Goal: Obtain resource: Download file/media

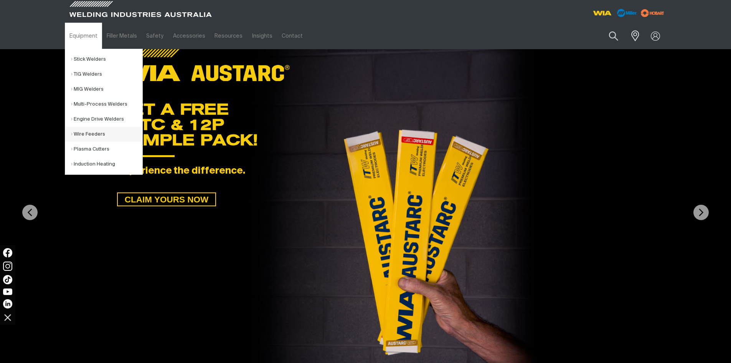
click at [87, 130] on link "Wire Feeders" at bounding box center [106, 134] width 71 height 15
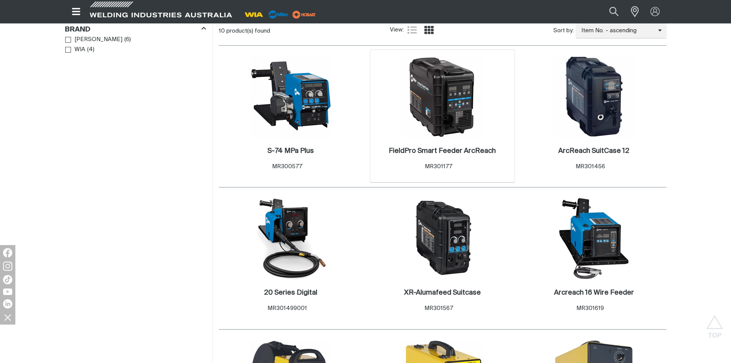
scroll to position [384, 0]
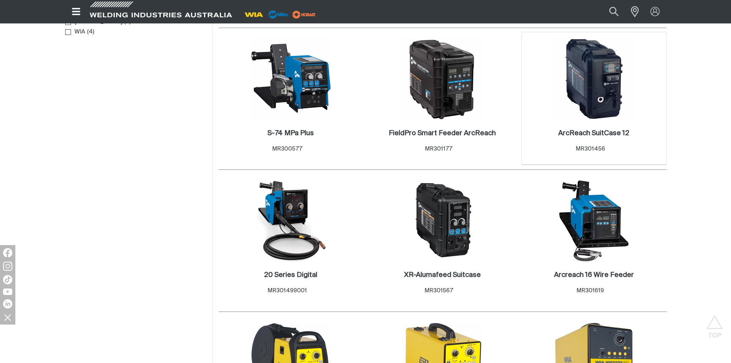
click at [598, 77] on img at bounding box center [594, 79] width 82 height 82
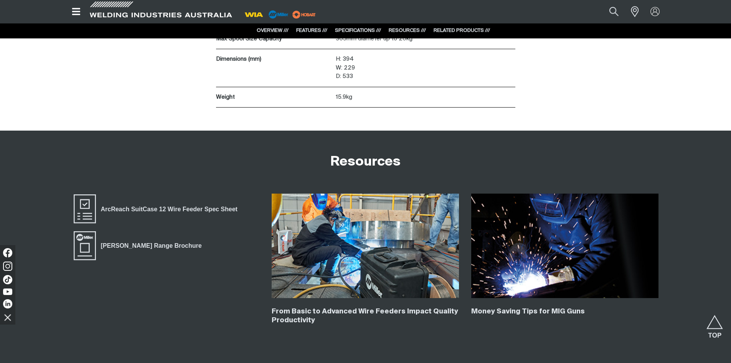
scroll to position [2034, 0]
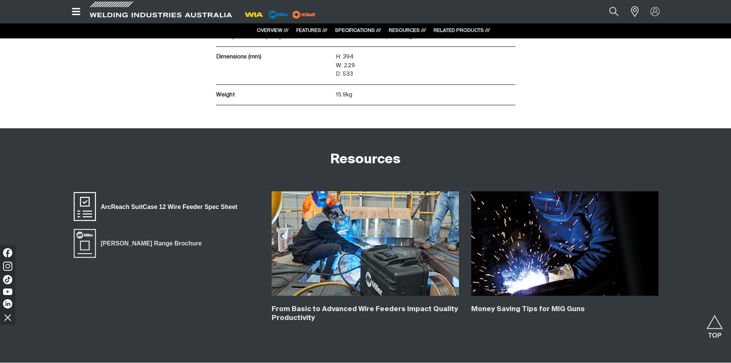
click at [190, 206] on span "ArcReach SuitCase 12 Wire Feeder Spec Sheet" at bounding box center [169, 207] width 147 height 10
click at [139, 243] on span "Miller Range Brochure" at bounding box center [151, 243] width 111 height 10
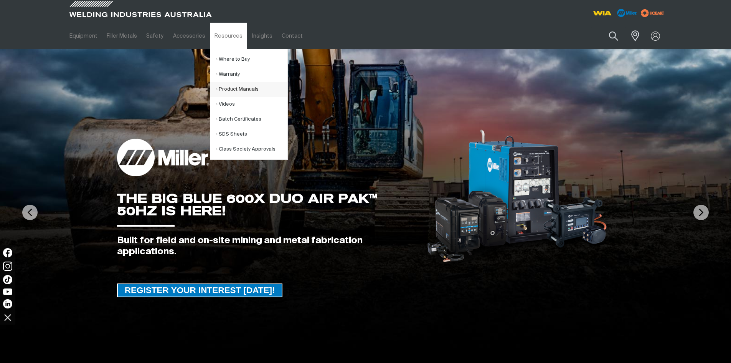
click at [233, 89] on link "Product Manuals" at bounding box center [251, 89] width 71 height 15
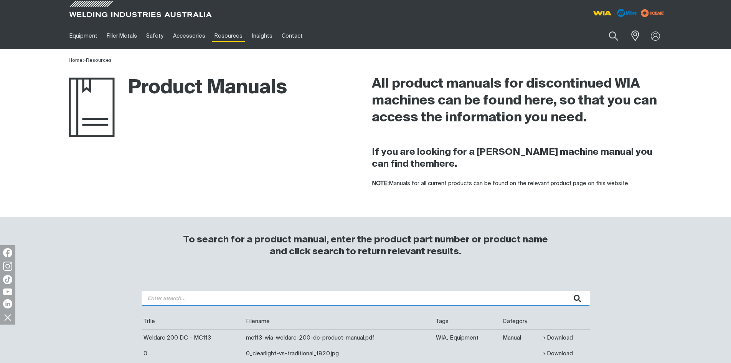
drag, startPoint x: 186, startPoint y: 295, endPoint x: 146, endPoint y: 282, distance: 41.9
click at [184, 295] on input "search" at bounding box center [366, 297] width 448 height 15
type input "cp133"
click at [566, 290] on button "submit" at bounding box center [578, 297] width 24 height 15
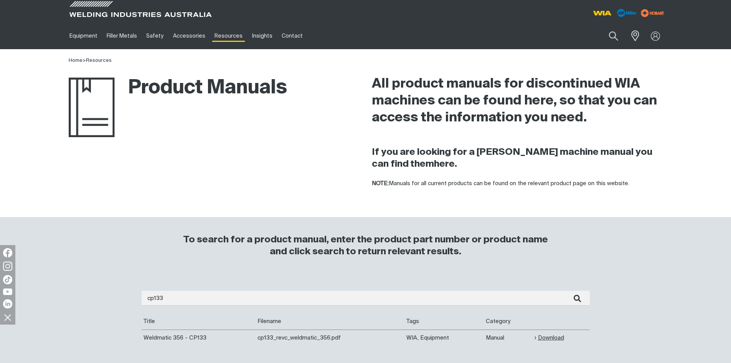
click at [549, 337] on link "Download" at bounding box center [550, 337] width 30 height 9
